Goal: Task Accomplishment & Management: Use online tool/utility

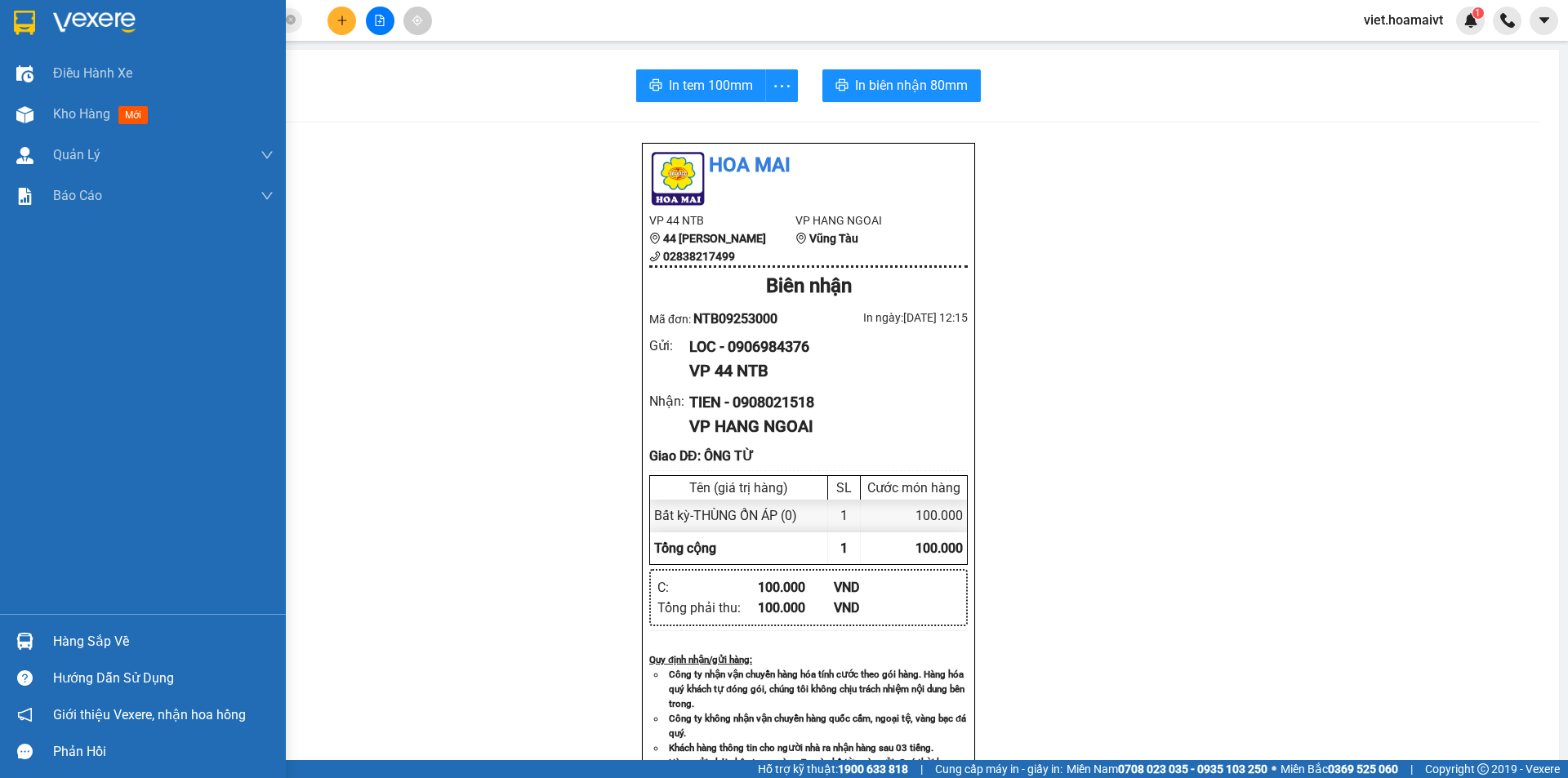
click at [67, 10] on img at bounding box center [94, 22] width 83 height 24
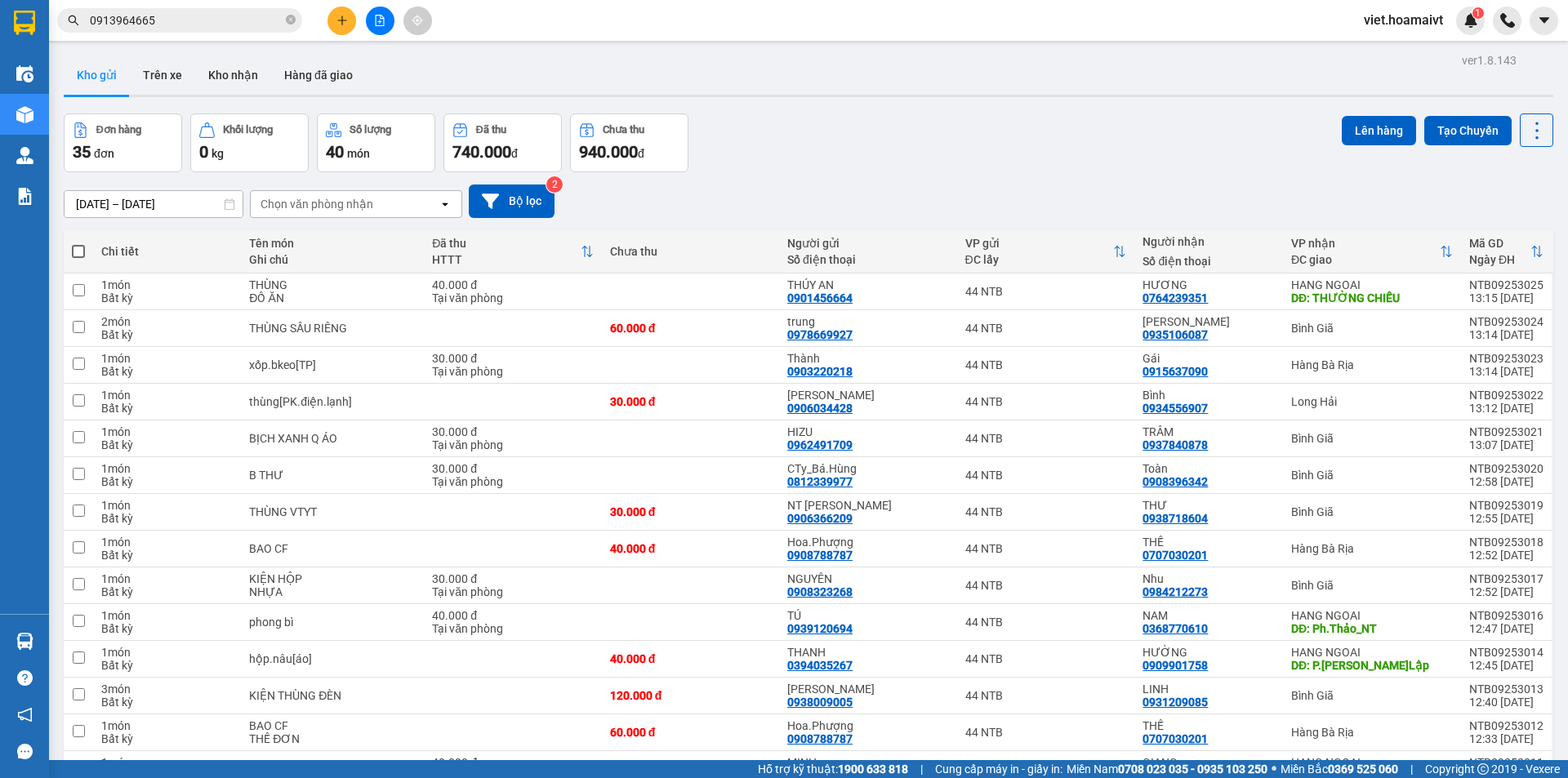
click at [322, 204] on div "Chọn văn phòng nhận" at bounding box center [317, 204] width 113 height 17
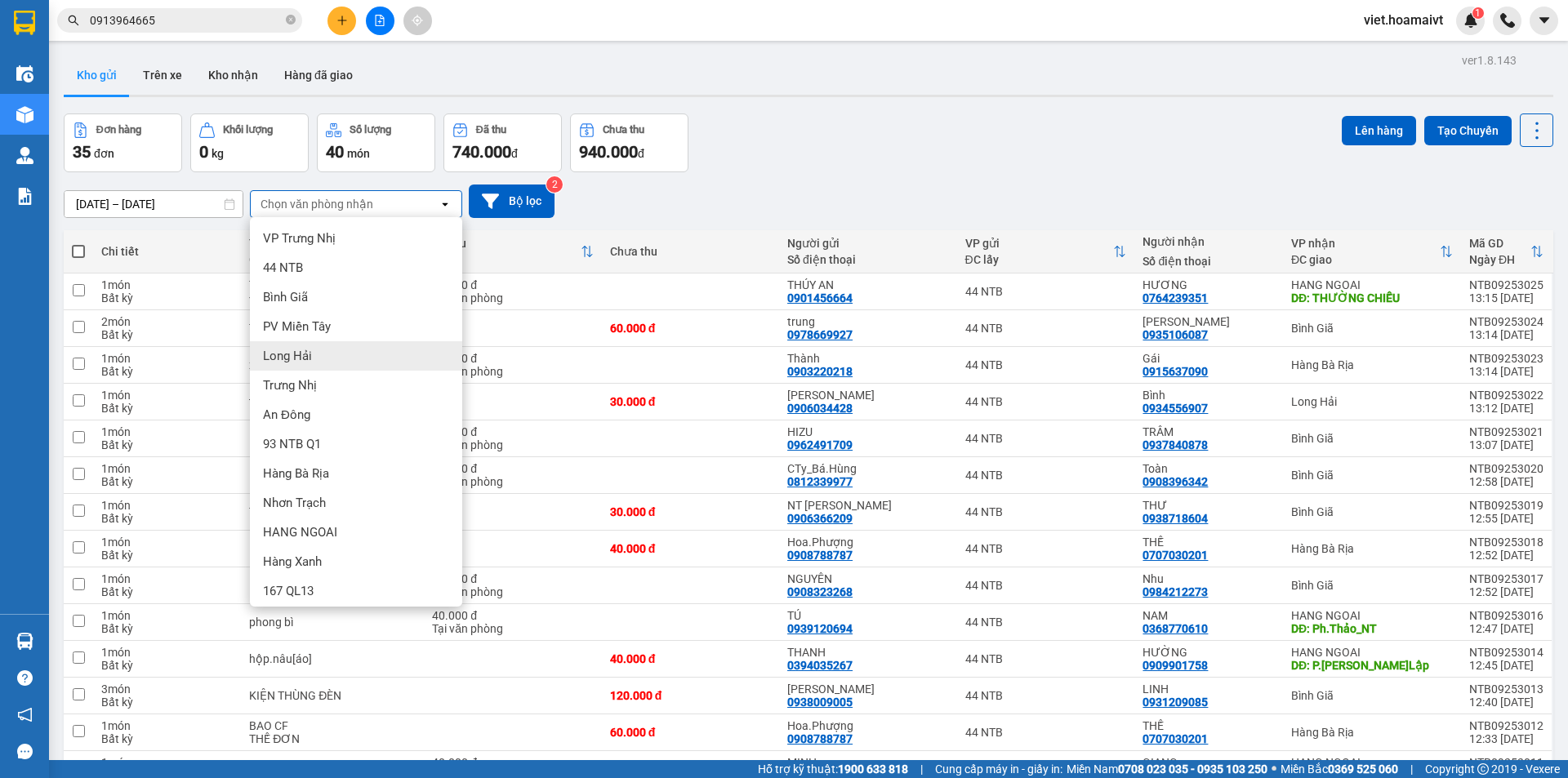
click at [332, 344] on div "Long Hải" at bounding box center [356, 356] width 212 height 30
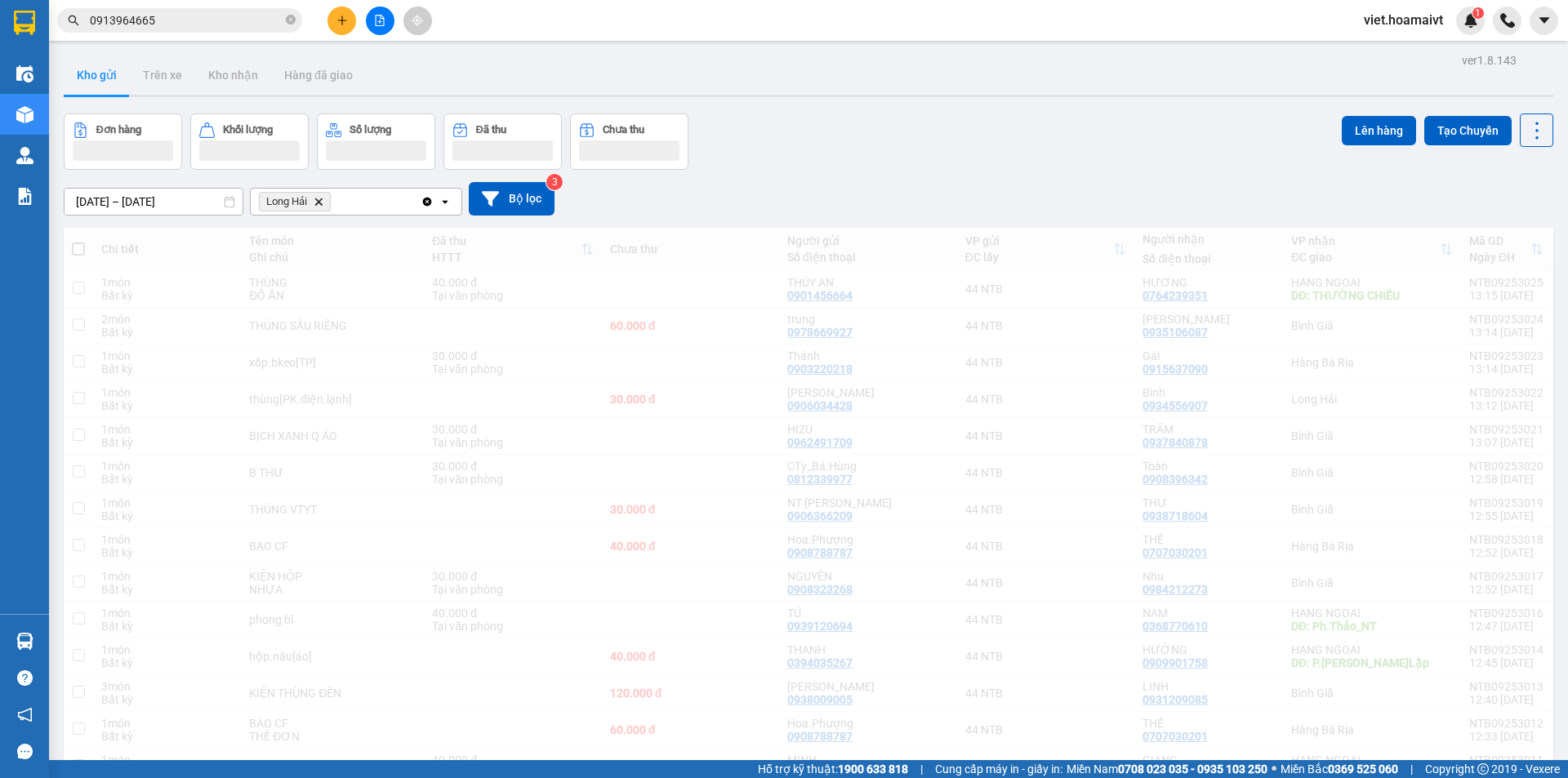
click at [857, 127] on div "Đơn hàng Khối lượng Số lượng Đã thu Chưa thu Lên hàng Tạo Chuyến" at bounding box center [808, 142] width 1490 height 56
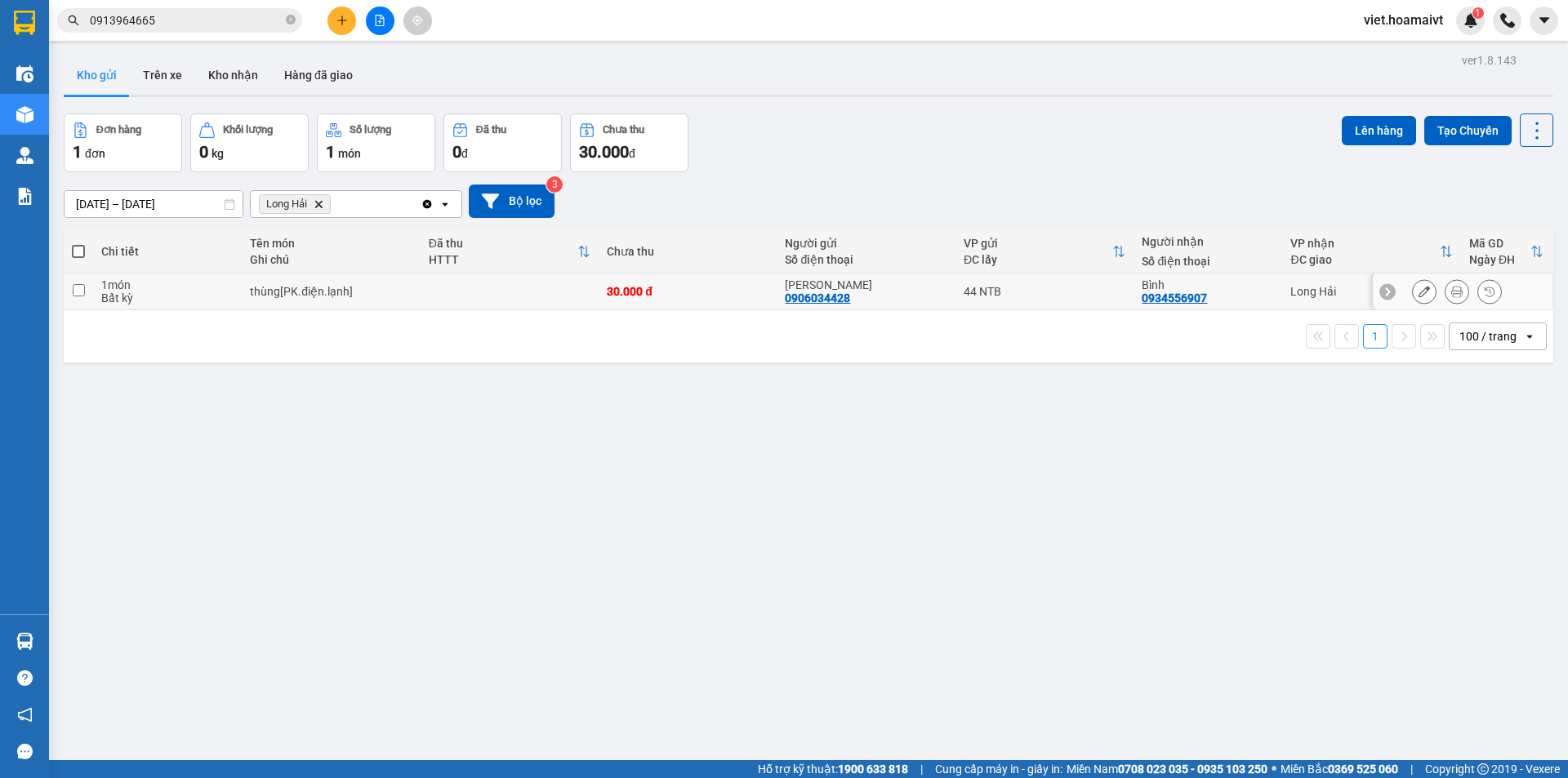
click at [497, 302] on td at bounding box center [509, 292] width 178 height 36
checkbox input "true"
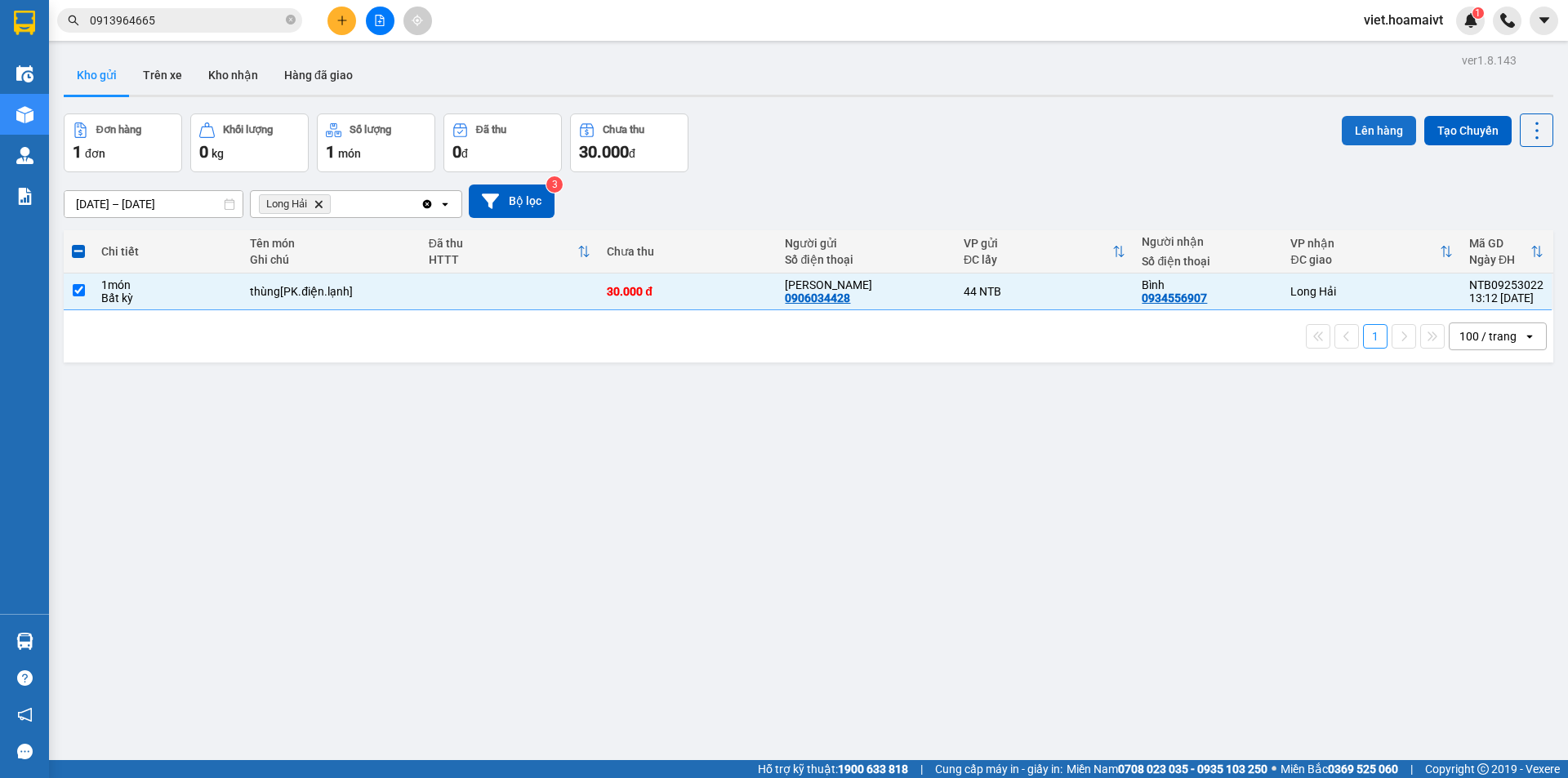
click at [1367, 123] on button "Lên hàng" at bounding box center [1379, 130] width 75 height 30
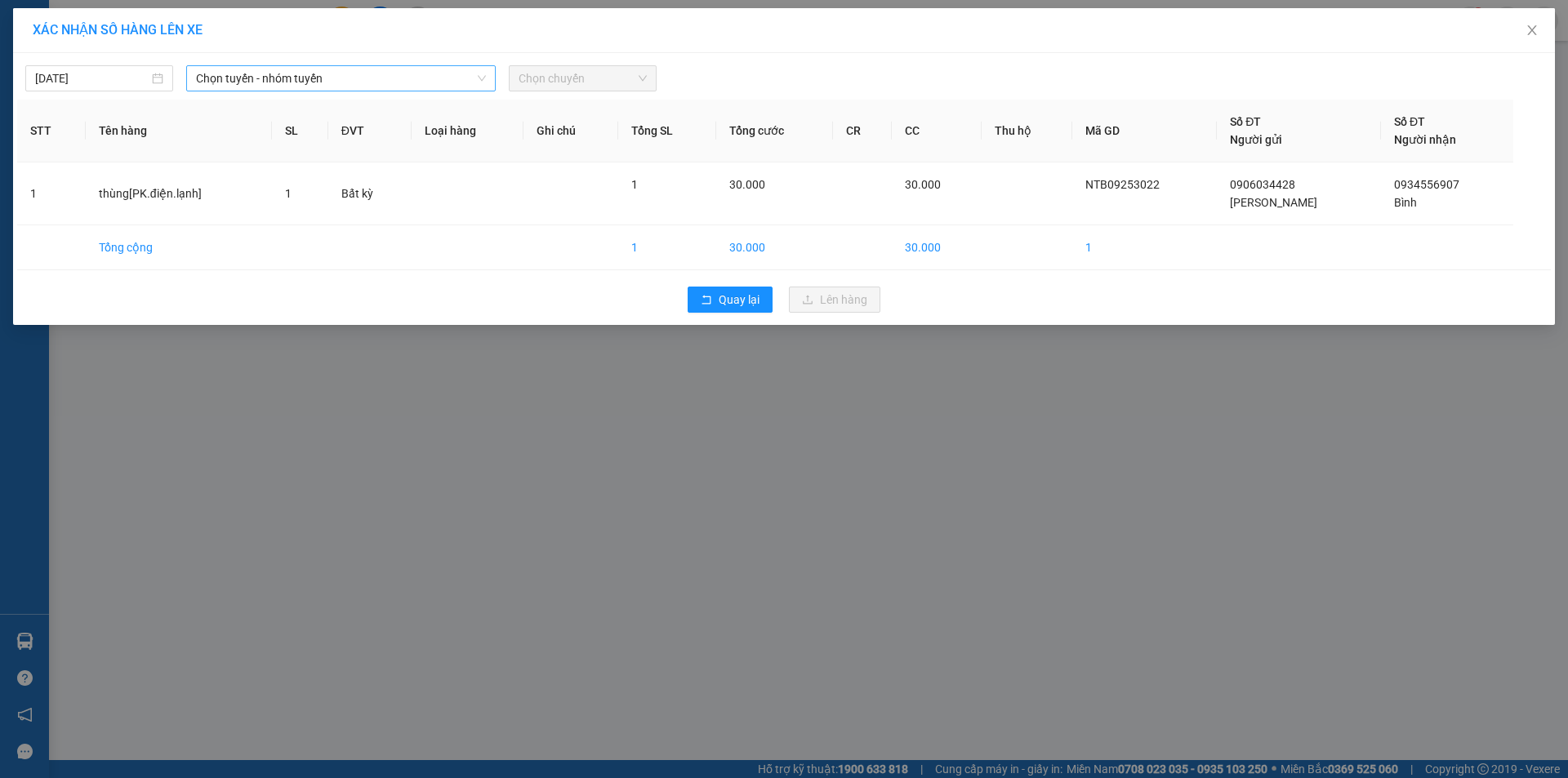
click at [340, 80] on span "Chọn tuyến - nhóm tuyến" at bounding box center [340, 78] width 290 height 24
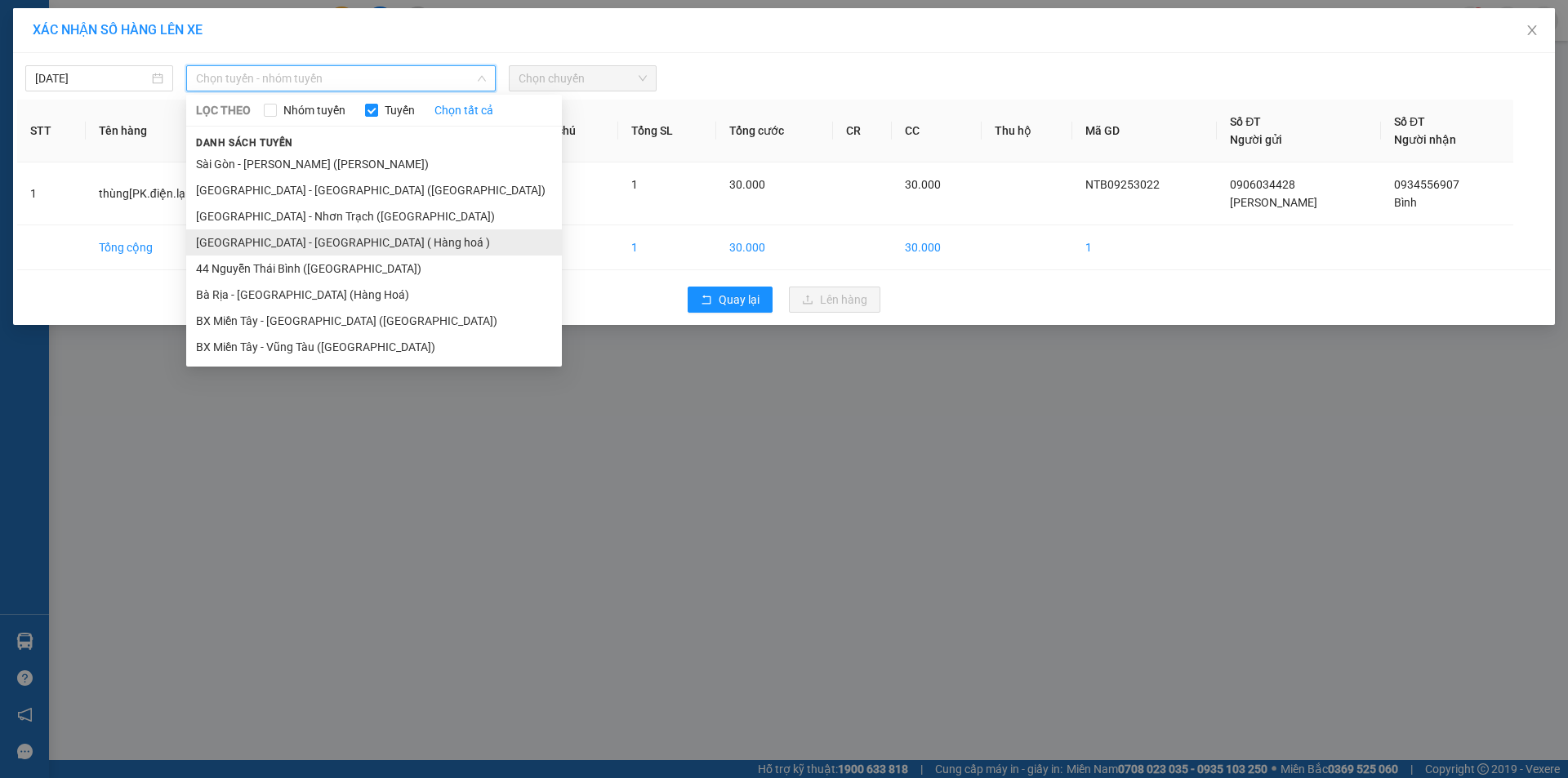
click at [325, 241] on li "[GEOGRAPHIC_DATA] - [GEOGRAPHIC_DATA] ( Hàng hoá )" at bounding box center [374, 242] width 375 height 26
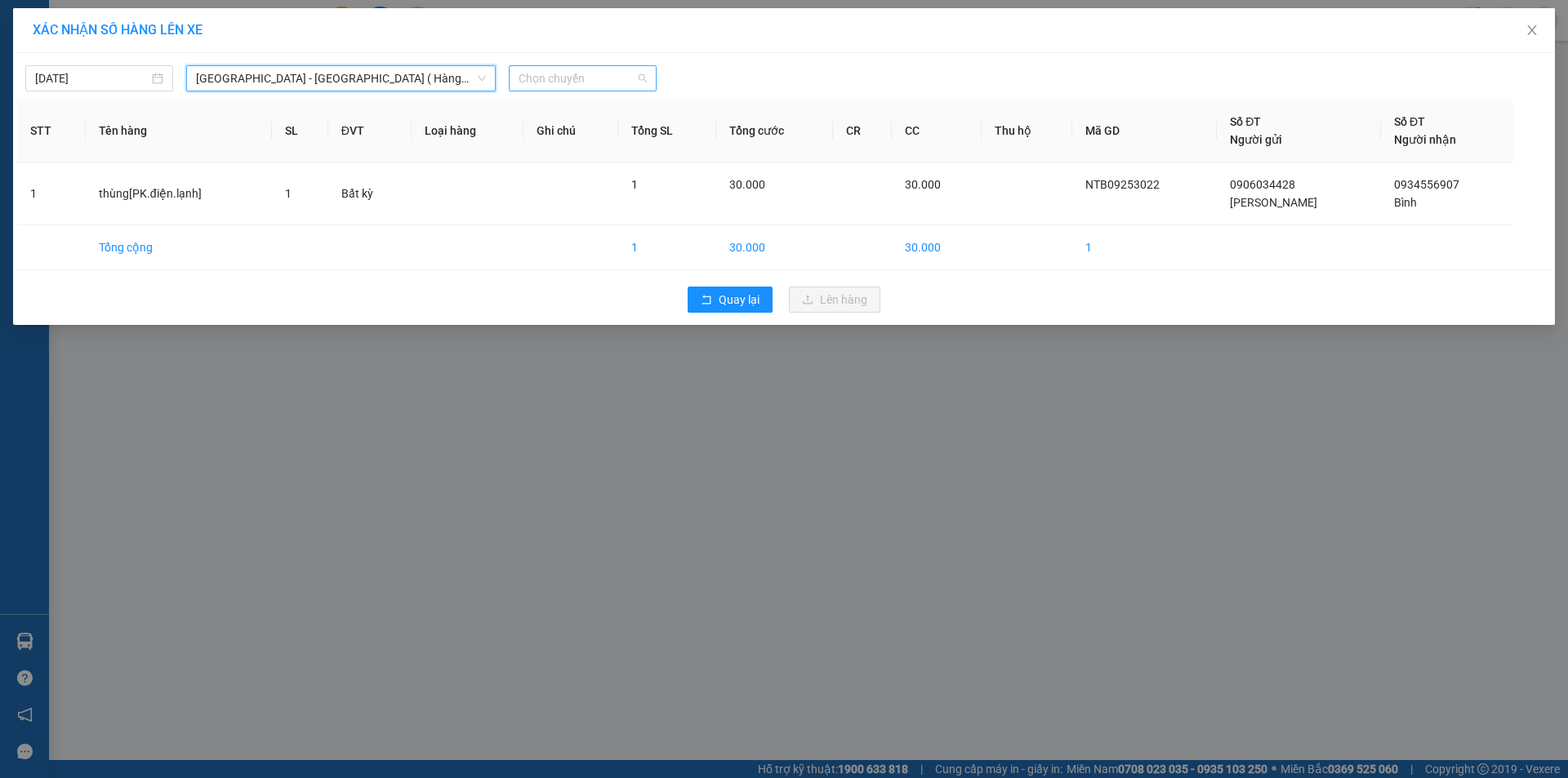
click at [602, 78] on span "Chọn chuyến" at bounding box center [583, 78] width 129 height 24
click at [578, 204] on div "13:15" at bounding box center [582, 205] width 128 height 18
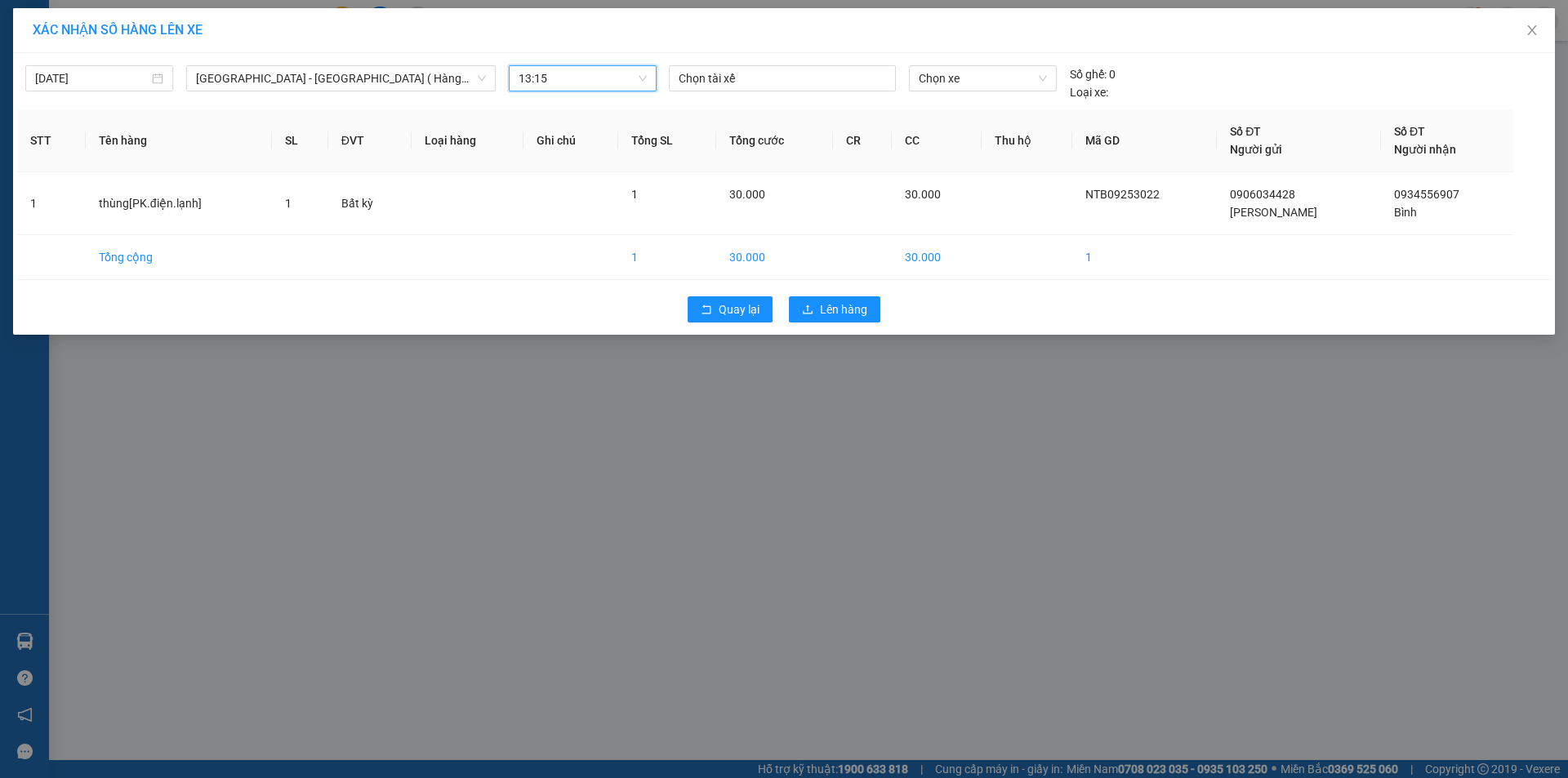
click at [938, 64] on div "[DATE] [GEOGRAPHIC_DATA] - [GEOGRAPHIC_DATA] ( [GEOGRAPHIC_DATA] ) LỌC THEO Nhó…" at bounding box center [784, 78] width 1534 height 44
click at [939, 68] on span "Chọn xe" at bounding box center [982, 78] width 128 height 24
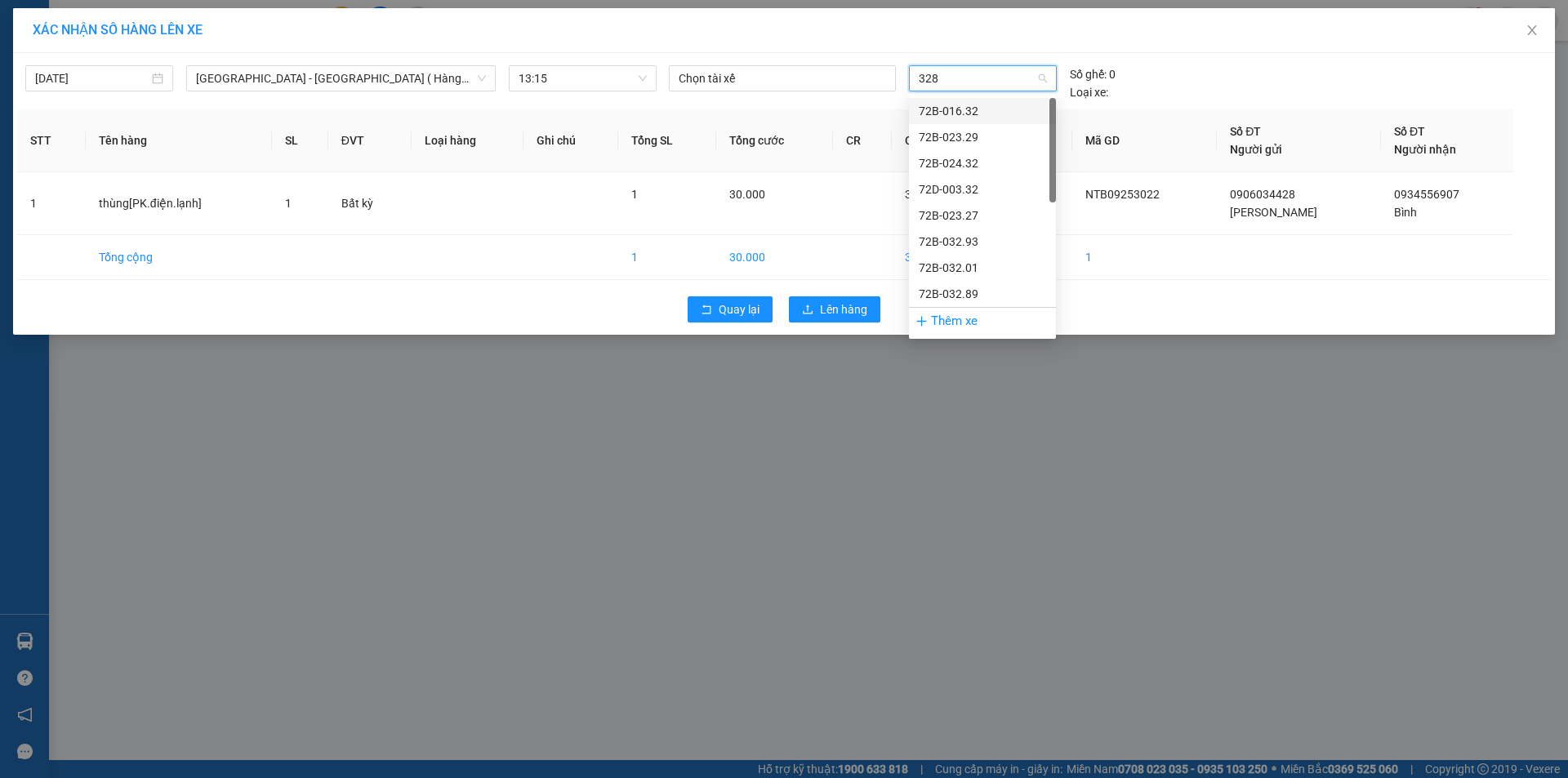
type input "3289"
click at [950, 105] on div "72B-032.89" at bounding box center [982, 111] width 128 height 18
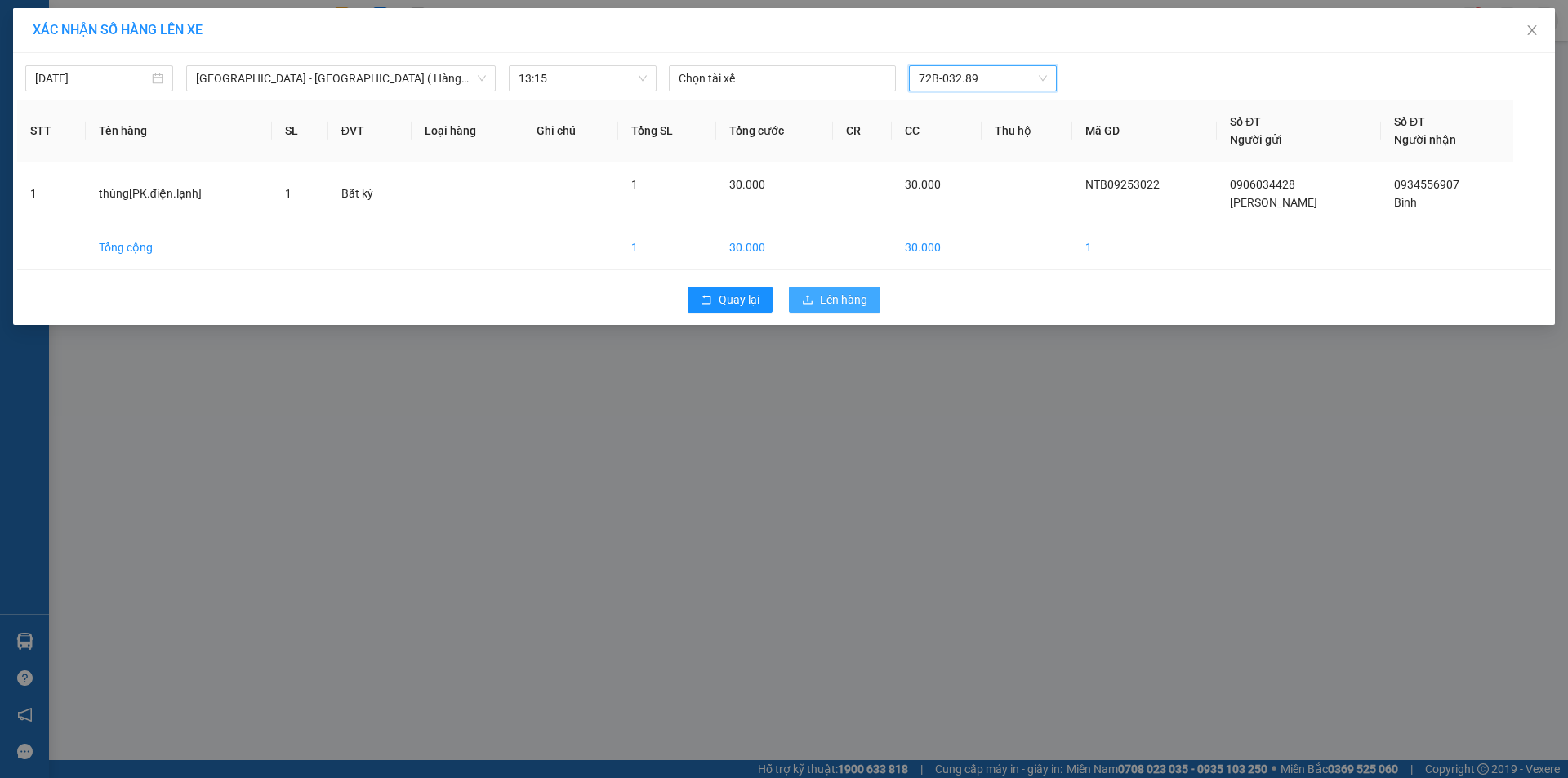
click at [859, 299] on span "Lên hàng" at bounding box center [843, 299] width 48 height 18
